Goal: Task Accomplishment & Management: Manage account settings

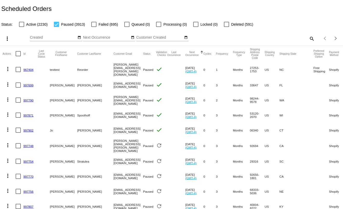
type input "t.leclaire@simplekneads.com"
click at [309, 37] on mat-icon "search" at bounding box center [311, 39] width 6 height 8
click at [300, 38] on input "Search" at bounding box center [271, 38] width 85 height 4
paste input "[EMAIL_ADDRESS][DOMAIN_NAME][PERSON_NAME]"
type input "[EMAIL_ADDRESS][DOMAIN_NAME][PERSON_NAME]"
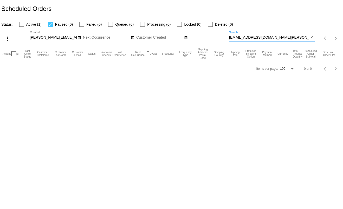
click at [61, 37] on input "[PERSON_NAME][EMAIL_ADDRESS][DOMAIN_NAME]" at bounding box center [53, 38] width 47 height 4
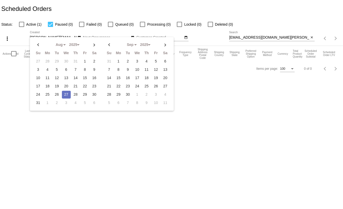
click at [61, 37] on div "Aug Jan Feb Mar Apr Su Mo Tu We Th Fr Sa" at bounding box center [102, 74] width 144 height 74
click at [60, 35] on div "t.leclaire@simplekneads.com Aug Jan Feb Mar Apr Su Mo Tu We Th Fr Sa" at bounding box center [53, 36] width 47 height 10
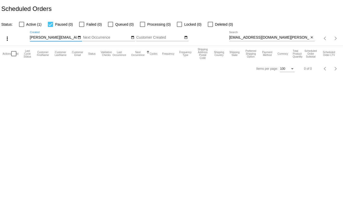
click at [60, 35] on div "t.leclaire@simplekneads.com Aug Jan Feb Mar Apr Su Mo Tu We Th Fr Sa" at bounding box center [53, 36] width 47 height 10
type input "t.leclaire@simplekeads.com"
click at [60, 36] on input "t.leclaire@simplekeads.com" at bounding box center [53, 38] width 47 height 4
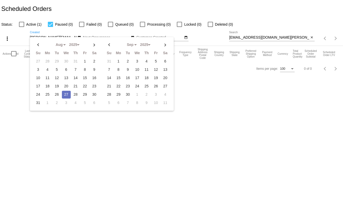
click at [60, 36] on input "t.leclaire@simplekeads.com" at bounding box center [53, 38] width 47 height 4
click at [271, 7] on div "Scheduled Orders" at bounding box center [171, 9] width 343 height 18
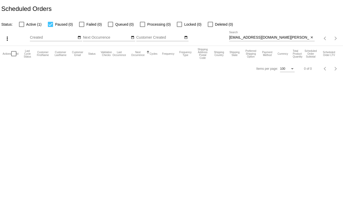
click at [24, 24] on label "Active (1)" at bounding box center [30, 24] width 23 height 6
click at [23, 24] on div at bounding box center [21, 24] width 5 height 5
click at [22, 27] on input "Active (1)" at bounding box center [21, 27] width 0 height 0
checkbox input "true"
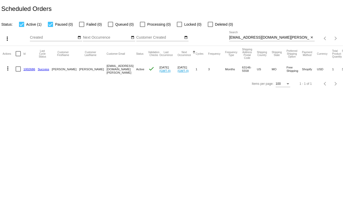
click at [31, 69] on link "1002686" at bounding box center [29, 69] width 12 height 3
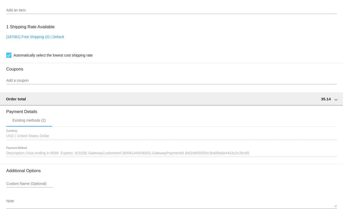
scroll to position [420, 0]
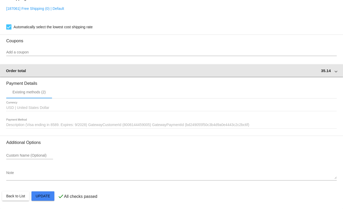
click at [331, 73] on mat-expansion-panel-header "Order total 35.14" at bounding box center [171, 70] width 343 height 12
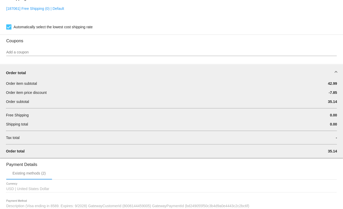
click at [335, 73] on span at bounding box center [336, 73] width 2 height 4
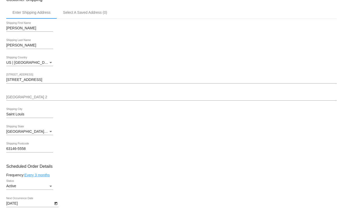
scroll to position [109, 0]
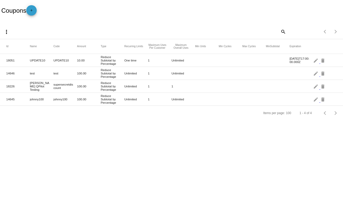
click at [34, 10] on mat-icon "add" at bounding box center [31, 12] width 6 height 6
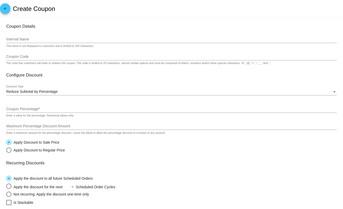
type input "t.leclaire@simplekneads.com"
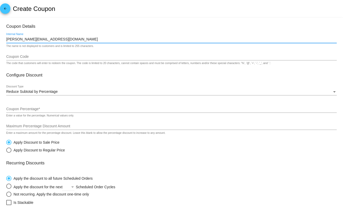
click at [47, 40] on input "t.leclaire@simplekneads.com" at bounding box center [171, 39] width 330 height 4
click at [49, 38] on input "t.leclaire@simplekneads.com" at bounding box center [171, 39] width 330 height 4
drag, startPoint x: 21, startPoint y: 39, endPoint x: -9, endPoint y: 39, distance: 29.9
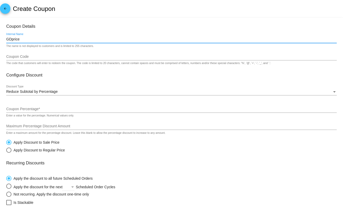
click at [0, 39] on html "arrow_back Create Coupon Coupon Details GDprice Internal Name The name is not d…" at bounding box center [171, 104] width 343 height 209
type input "GFPRICE"
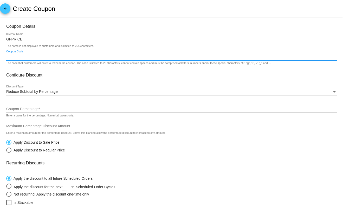
click at [21, 56] on input "Coupon Code" at bounding box center [171, 57] width 330 height 4
click at [34, 109] on input "Coupon Percentage *" at bounding box center [171, 109] width 330 height 4
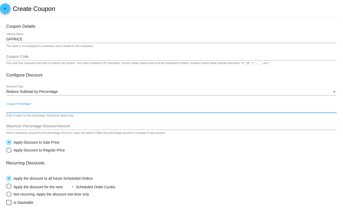
paste input "18.26"
type input "18.26"
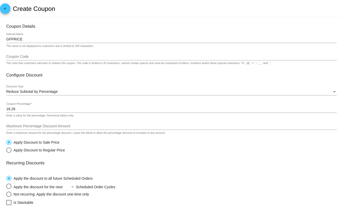
click at [50, 77] on h3 "Configure Discount" at bounding box center [171, 75] width 330 height 5
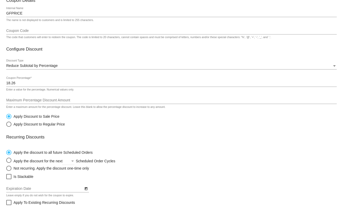
scroll to position [52, 0]
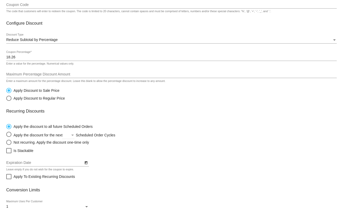
click at [43, 98] on div "Apply Discount to Regular Price" at bounding box center [38, 98] width 54 height 4
click at [6, 98] on input "Apply Discount to Regular Price" at bounding box center [6, 98] width 0 height 0
radio input "true"
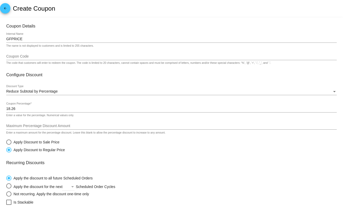
scroll to position [0, 0]
click at [27, 55] on input "Coupon Code" at bounding box center [171, 57] width 330 height 4
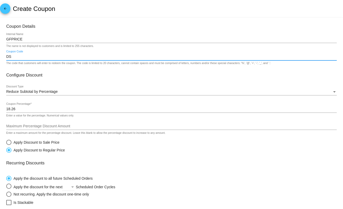
type input "D"
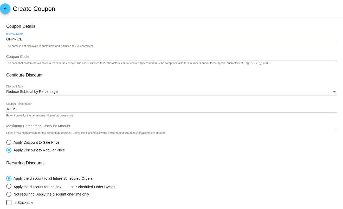
click at [16, 38] on input "GFPRICE" at bounding box center [171, 39] width 330 height 4
click at [0, 64] on mat-card "Coupon Details GFPRICE Internal Name The name is not displayed to customers and…" at bounding box center [171, 168] width 343 height 301
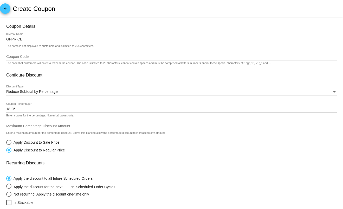
click at [14, 57] on input "Coupon Code" at bounding box center [171, 57] width 330 height 4
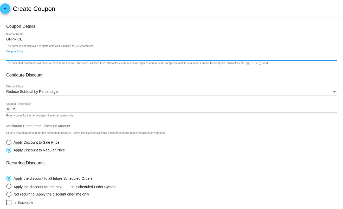
paste input "GFPRICE"
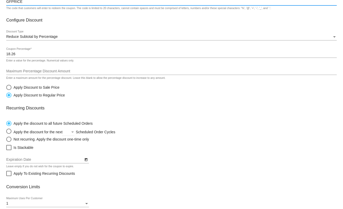
scroll to position [109, 0]
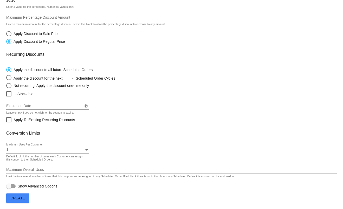
type input "GFPRICE"
click at [21, 199] on span "Create" at bounding box center [17, 198] width 15 height 4
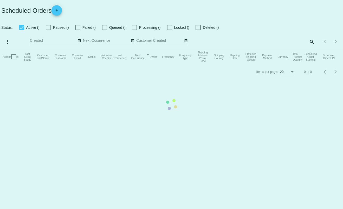
checkbox input "true"
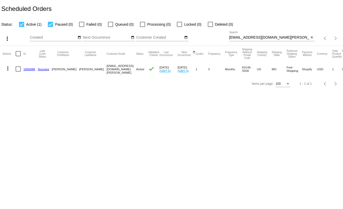
click at [30, 69] on link "1002686" at bounding box center [29, 69] width 12 height 3
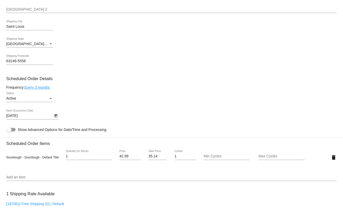
scroll to position [260, 0]
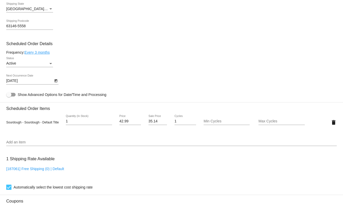
click at [152, 122] on input "35.14" at bounding box center [157, 121] width 19 height 4
type input "38.69"
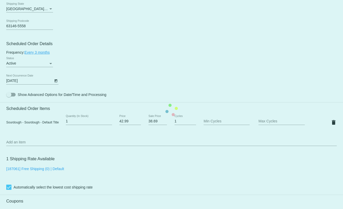
click at [291, 132] on mat-card "Customer 6168941: [PERSON_NAME] [EMAIL_ADDRESS][DOMAIN_NAME][PERSON_NAME] Custo…" at bounding box center [171, 110] width 343 height 520
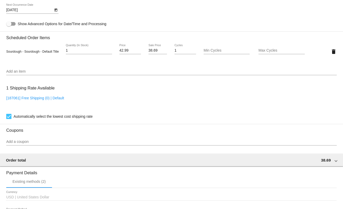
scroll to position [338, 0]
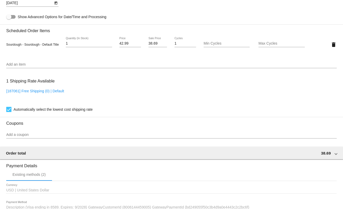
click at [65, 136] on input "Add a coupon" at bounding box center [171, 135] width 330 height 4
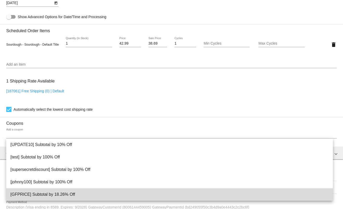
click at [75, 191] on span "[GFPRICE] Subtotal by 18.26% Off" at bounding box center [169, 195] width 318 height 12
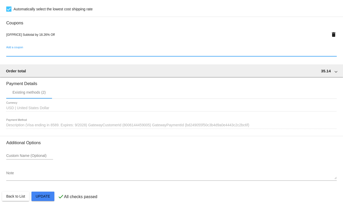
scroll to position [438, 0]
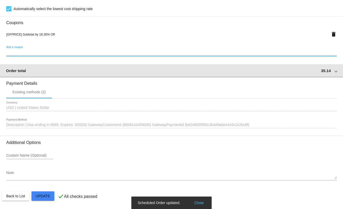
click at [331, 73] on mat-expansion-panel-header "Order total 35.14" at bounding box center [171, 70] width 343 height 12
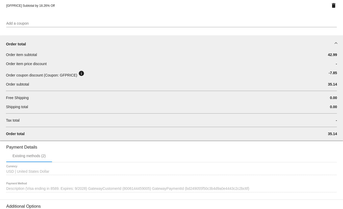
scroll to position [464, 0]
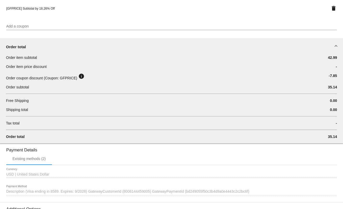
click at [63, 78] on span "Order coupon discount (Coupon: GFPRICE)" at bounding box center [41, 78] width 71 height 4
copy span "GFPRICE"
click at [64, 77] on span "Order coupon discount (Coupon: GFPRICE)" at bounding box center [41, 78] width 71 height 4
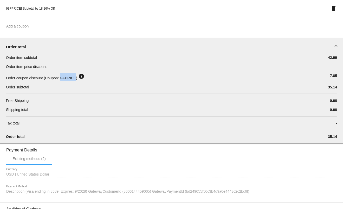
copy span "GFPRICE"
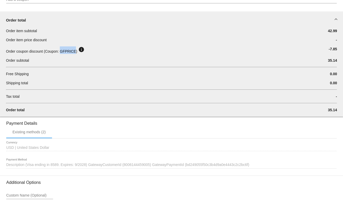
scroll to position [531, 0]
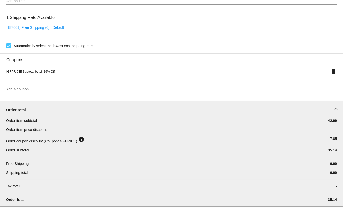
scroll to position [453, 0]
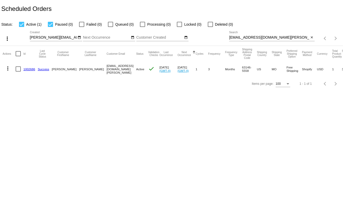
click at [26, 69] on link "1002686" at bounding box center [29, 69] width 12 height 3
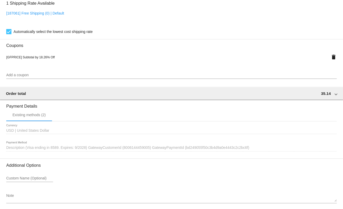
scroll to position [438, 0]
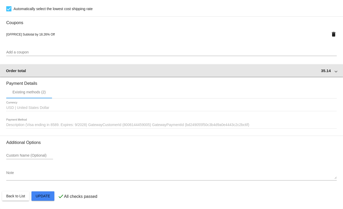
click at [329, 73] on mat-expansion-panel-header "Order total 35.14" at bounding box center [171, 70] width 343 height 12
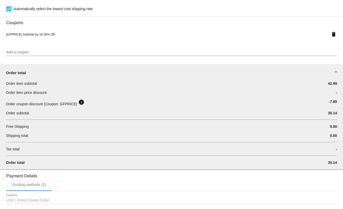
click at [329, 73] on div "Order total" at bounding box center [170, 73] width 329 height 4
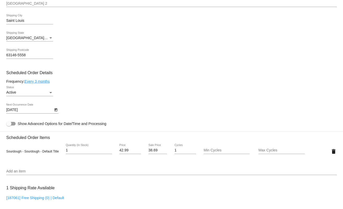
scroll to position [127, 0]
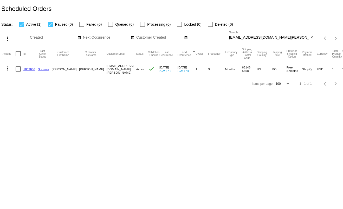
type input "[PERSON_NAME][EMAIL_ADDRESS][DOMAIN_NAME]"
click at [275, 38] on input "[EMAIL_ADDRESS][DOMAIN_NAME][PERSON_NAME]" at bounding box center [269, 38] width 80 height 4
paste input "[EMAIL_ADDRESS][DOMAIN_NAME]"
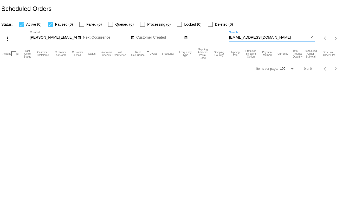
drag, startPoint x: 271, startPoint y: 38, endPoint x: 220, endPoint y: 38, distance: 51.2
click at [220, 38] on div "more_vert [PERSON_NAME][EMAIL_ADDRESS][DOMAIN_NAME] Aug Jan Feb Mar Apr" at bounding box center [171, 37] width 343 height 18
type input "[PERSON_NAME]"
click at [62, 36] on input "[PERSON_NAME][EMAIL_ADDRESS][DOMAIN_NAME]" at bounding box center [53, 38] width 47 height 4
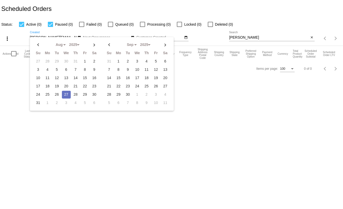
click at [62, 36] on input "[PERSON_NAME][EMAIL_ADDRESS][DOMAIN_NAME]" at bounding box center [53, 38] width 47 height 4
click at [72, 127] on body "Scheduled Orders Status: Active (0) Paused (0) Failed (0) Queued (0) Processing…" at bounding box center [171, 104] width 343 height 209
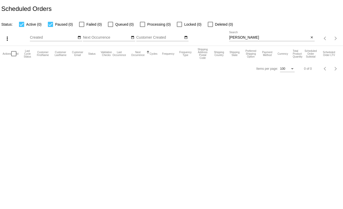
click at [258, 39] on input "[PERSON_NAME]" at bounding box center [269, 38] width 80 height 4
paste input "[EMAIL_ADDRESS][DOMAIN_NAME]"
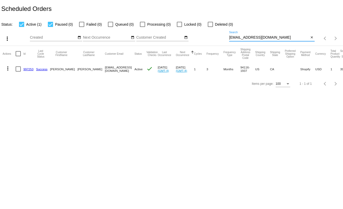
click at [6, 68] on mat-icon "more_vert" at bounding box center [8, 68] width 6 height 6
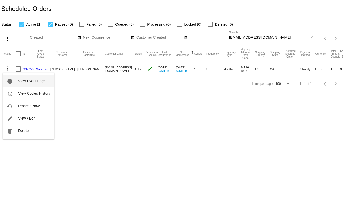
click at [14, 81] on button "info View Event Logs" at bounding box center [29, 81] width 52 height 12
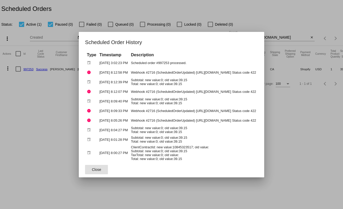
click at [31, 108] on div at bounding box center [171, 104] width 343 height 209
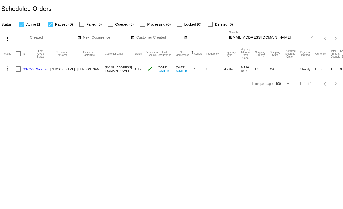
click at [269, 39] on input "[EMAIL_ADDRESS][DOMAIN_NAME]" at bounding box center [269, 38] width 80 height 4
paste input "[PERSON_NAME]"
type input "[PERSON_NAME][EMAIL_ADDRESS][DOMAIN_NAME]"
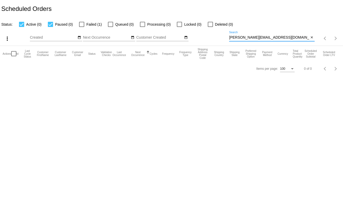
click at [80, 25] on div at bounding box center [81, 24] width 5 height 5
click at [81, 27] on input "Failed (1)" at bounding box center [81, 27] width 0 height 0
checkbox input "true"
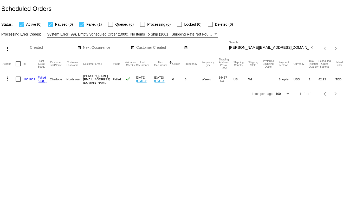
click at [27, 81] on link "1001859" at bounding box center [29, 79] width 12 height 3
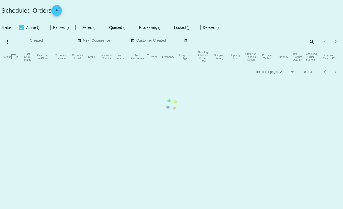
type input "[PERSON_NAME][EMAIL_ADDRESS][DOMAIN_NAME]"
checkbox input "true"
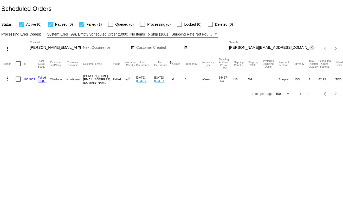
click at [311, 48] on mat-icon "close" at bounding box center [312, 48] width 4 height 4
click at [305, 48] on div "search" at bounding box center [271, 49] width 85 height 8
click at [310, 48] on mat-icon "search" at bounding box center [311, 49] width 6 height 8
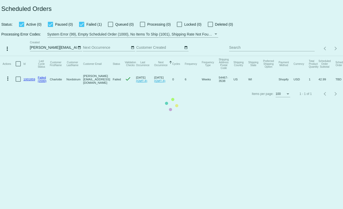
click at [303, 56] on mat-table "Actions Id Last Cycle Status Customer FirstName Customer LastName Customer Emai…" at bounding box center [171, 71] width 343 height 31
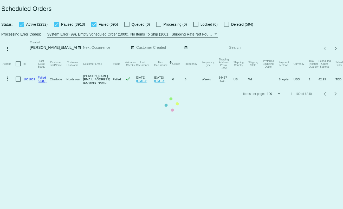
click at [300, 56] on mat-table "Actions Id Last Cycle Status Customer FirstName Customer LastName Customer Emai…" at bounding box center [171, 71] width 343 height 31
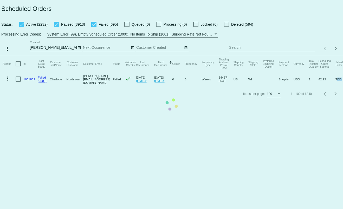
click at [300, 56] on mat-table "Actions Id Last Cycle Status Customer FirstName Customer LastName Customer Emai…" at bounding box center [171, 71] width 343 height 31
click at [300, 48] on app-dashboard-scheduled-orders "Scheduled Orders Status: Active (2232) Paused (3913) Failed (695) Queued (0) Pr…" at bounding box center [171, 50] width 343 height 101
click at [300, 48] on input "Search" at bounding box center [271, 48] width 85 height 4
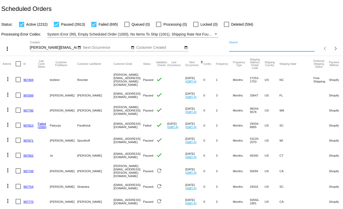
click at [300, 48] on input "Search" at bounding box center [271, 48] width 85 height 4
paste input "8006193086717"
type input "8006193086717"
